Goal: Check status: Check status

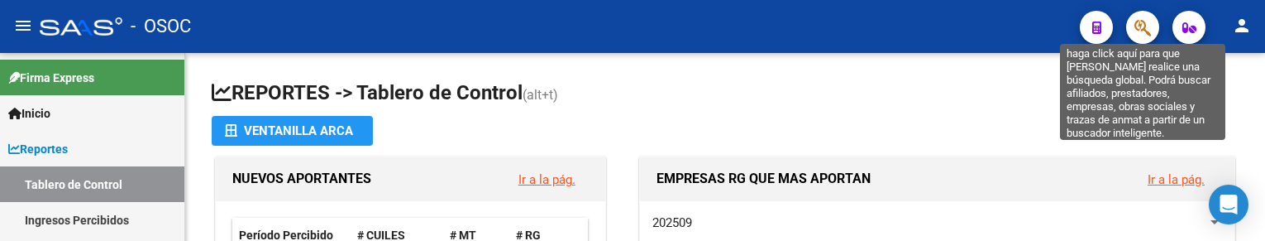
click at [1141, 23] on icon "button" at bounding box center [1142, 27] width 17 height 19
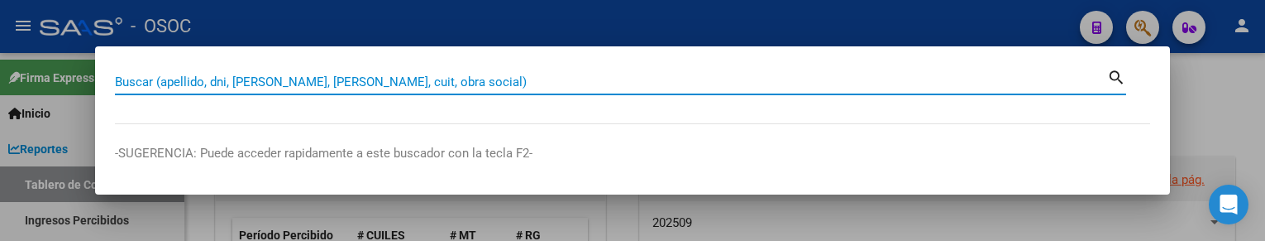
paste input "34641432"
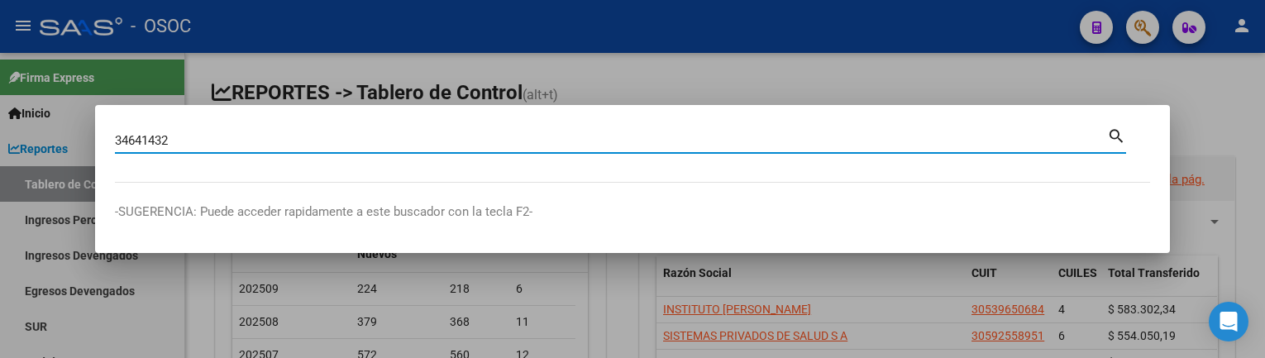
type input "34641432"
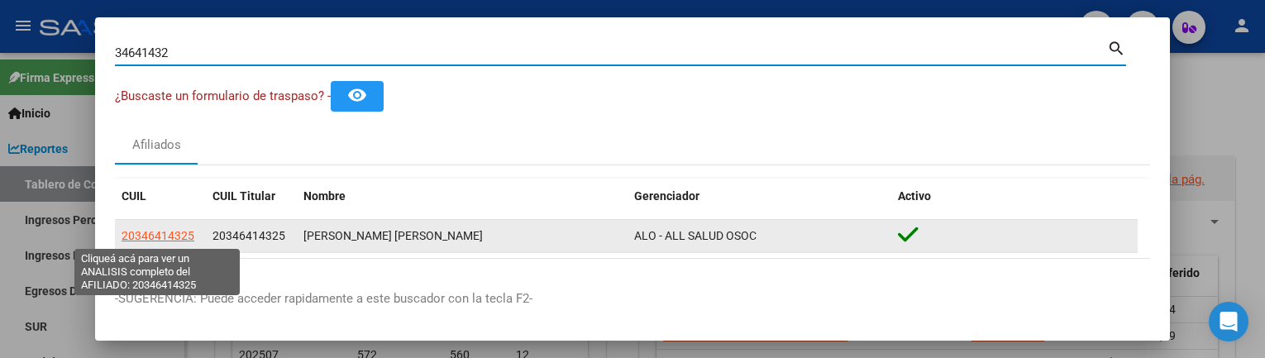
click at [142, 235] on span "20346414325" at bounding box center [158, 235] width 73 height 13
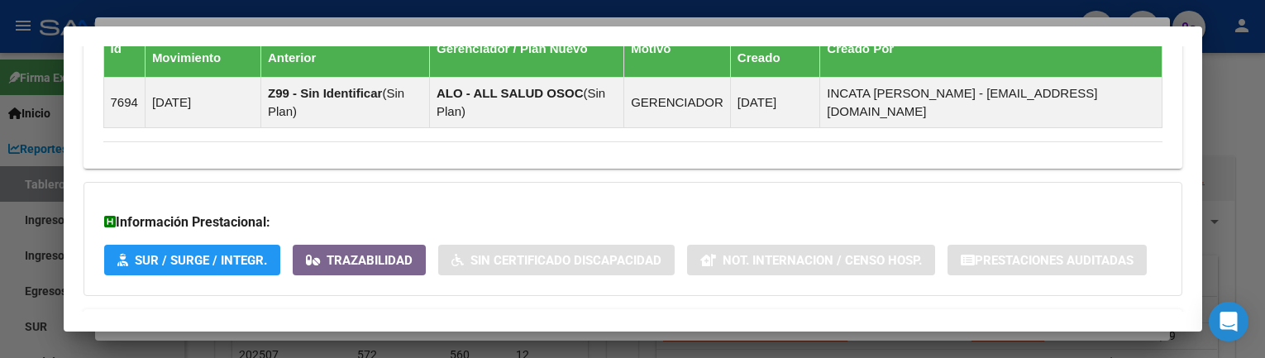
scroll to position [1113, 0]
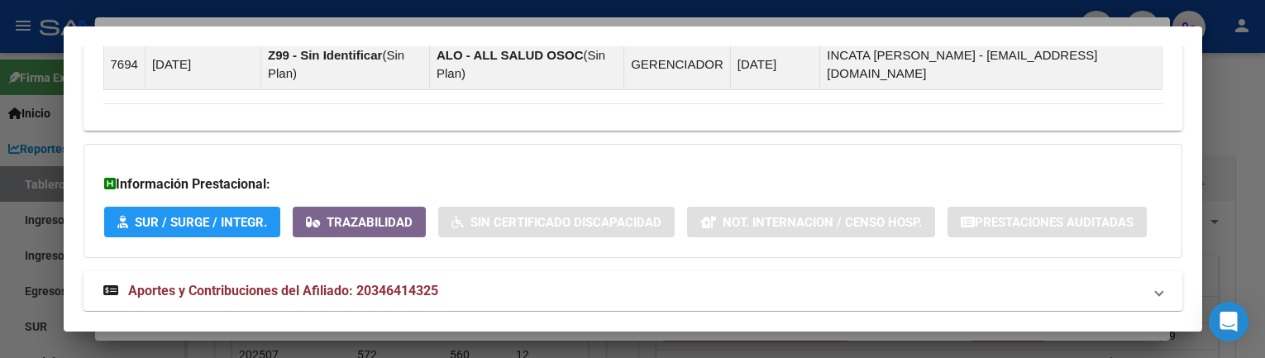
click at [205, 240] on span "Aportes y Contribuciones del Afiliado: 20346414325" at bounding box center [283, 291] width 310 height 16
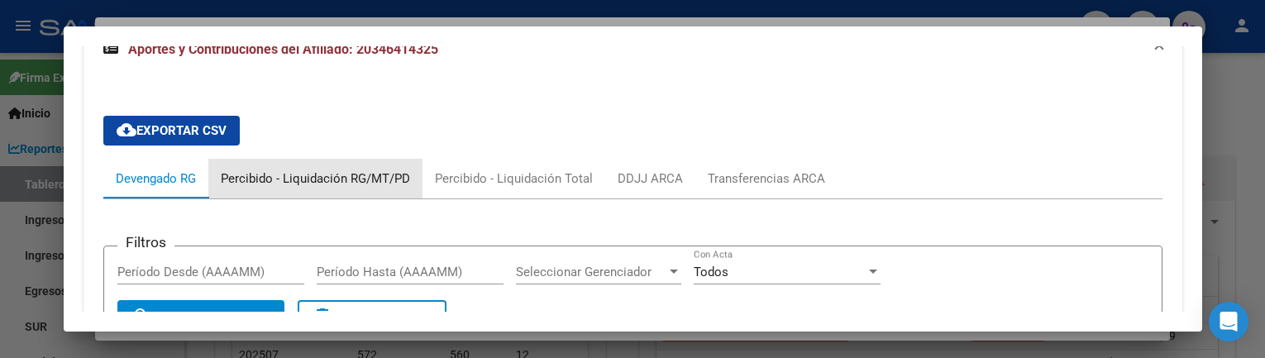
click at [324, 170] on div "Percibido - Liquidación RG/MT/PD" at bounding box center [315, 179] width 189 height 18
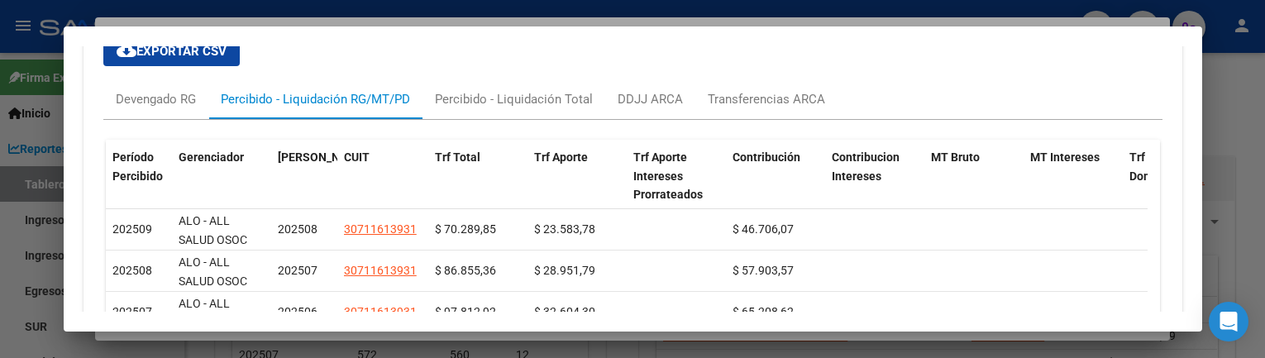
scroll to position [1444, 0]
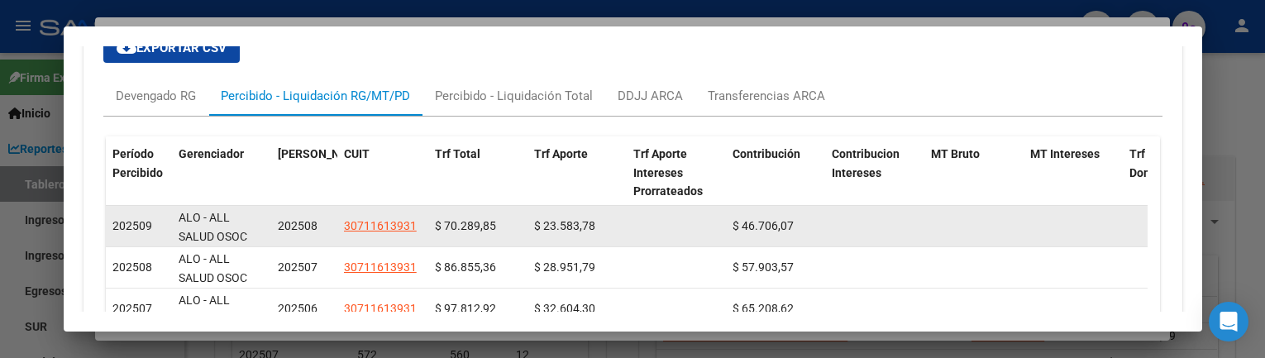
drag, startPoint x: 541, startPoint y: 190, endPoint x: 578, endPoint y: 190, distance: 37.2
click at [578, 219] on span "$ 23.583,78" at bounding box center [564, 225] width 61 height 13
drag, startPoint x: 447, startPoint y: 184, endPoint x: 477, endPoint y: 188, distance: 30.9
click at [477, 219] on span "$ 70.289,85" at bounding box center [465, 225] width 61 height 13
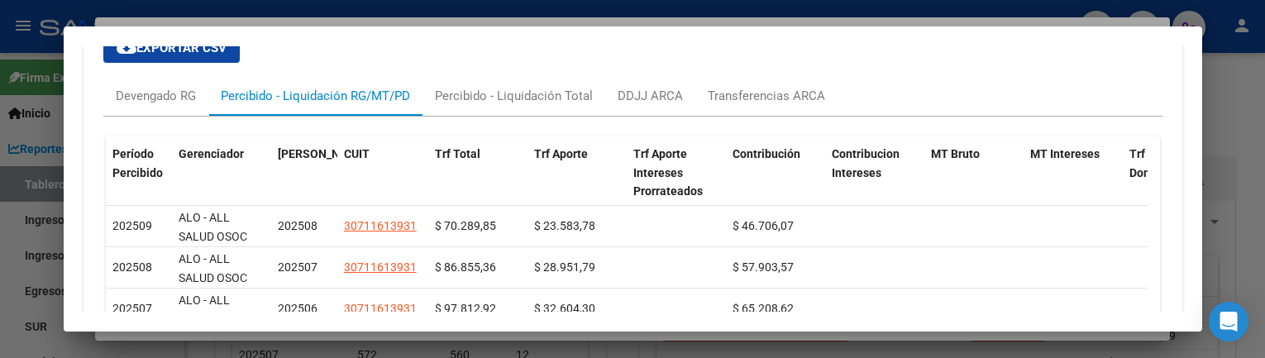
click at [1220, 88] on div at bounding box center [632, 179] width 1265 height 358
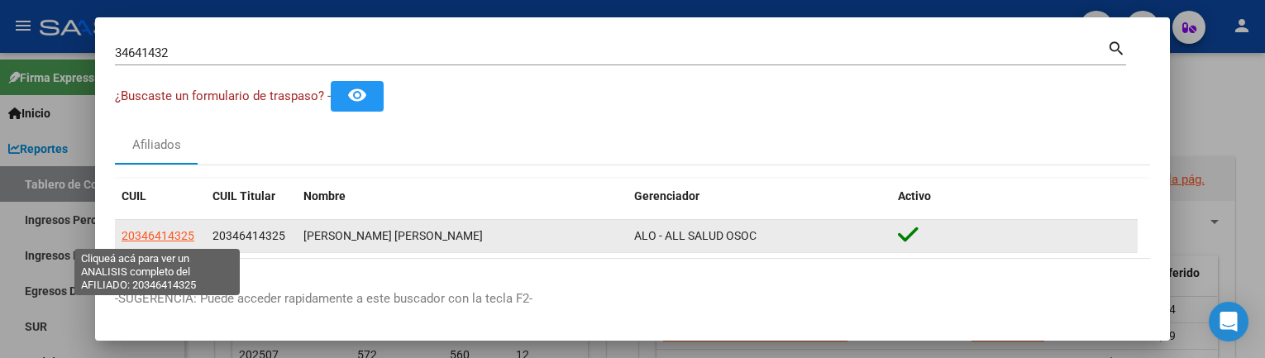
click at [166, 236] on span "20346414325" at bounding box center [158, 235] width 73 height 13
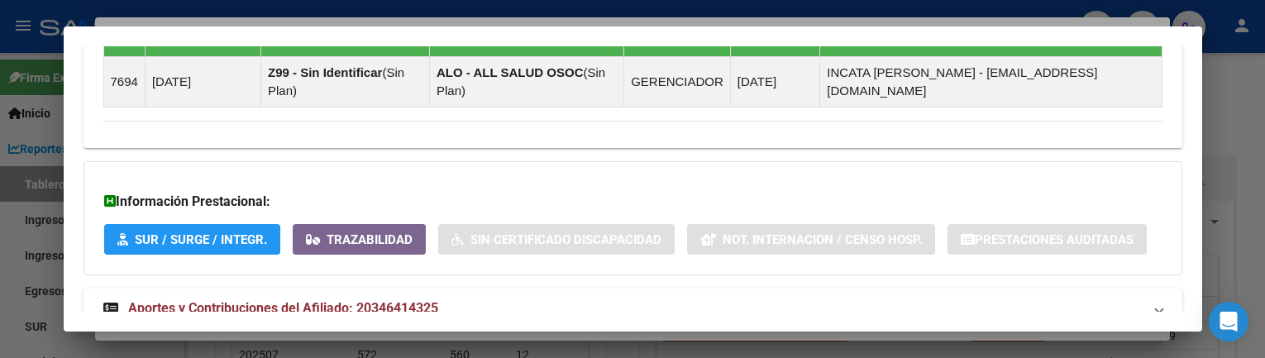
scroll to position [1113, 0]
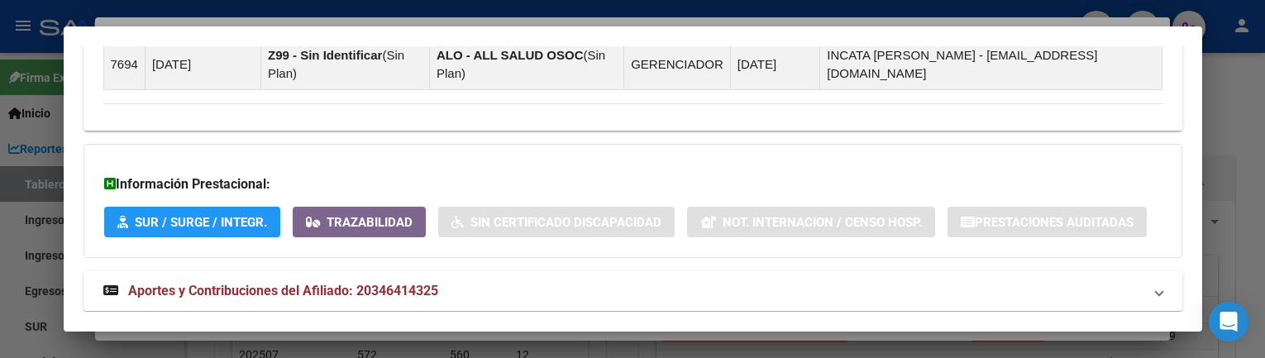
click at [262, 240] on span "Aportes y Contribuciones del Afiliado: 20346414325" at bounding box center [283, 291] width 310 height 16
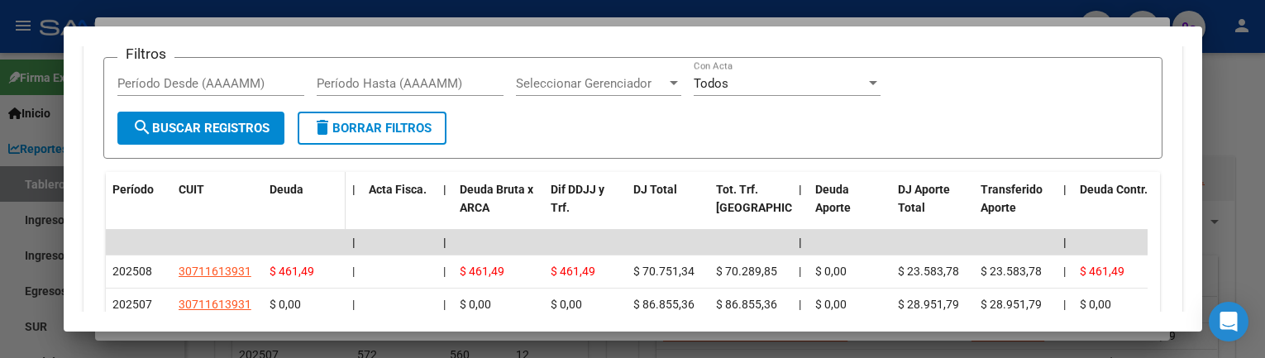
scroll to position [1692, 0]
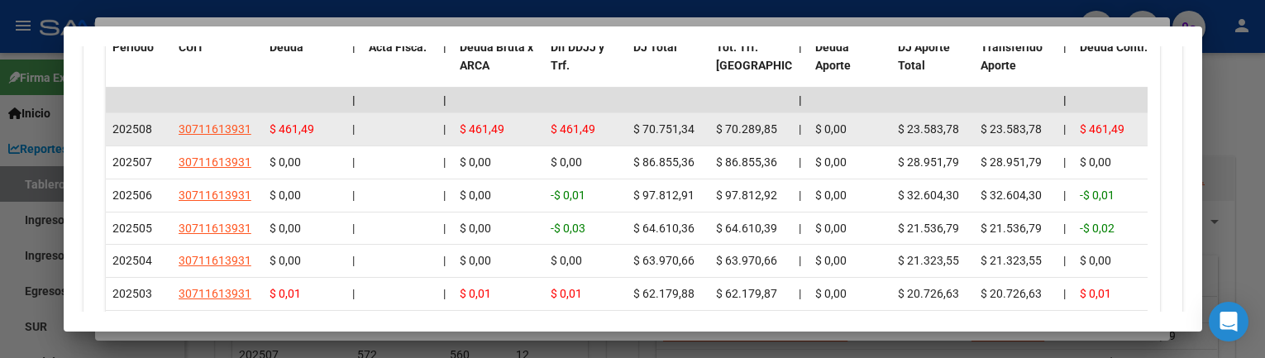
drag, startPoint x: 905, startPoint y: 93, endPoint x: 942, endPoint y: 93, distance: 36.4
click at [942, 122] on span "$ 23.583,78" at bounding box center [928, 128] width 61 height 13
